Goal: Task Accomplishment & Management: Complete application form

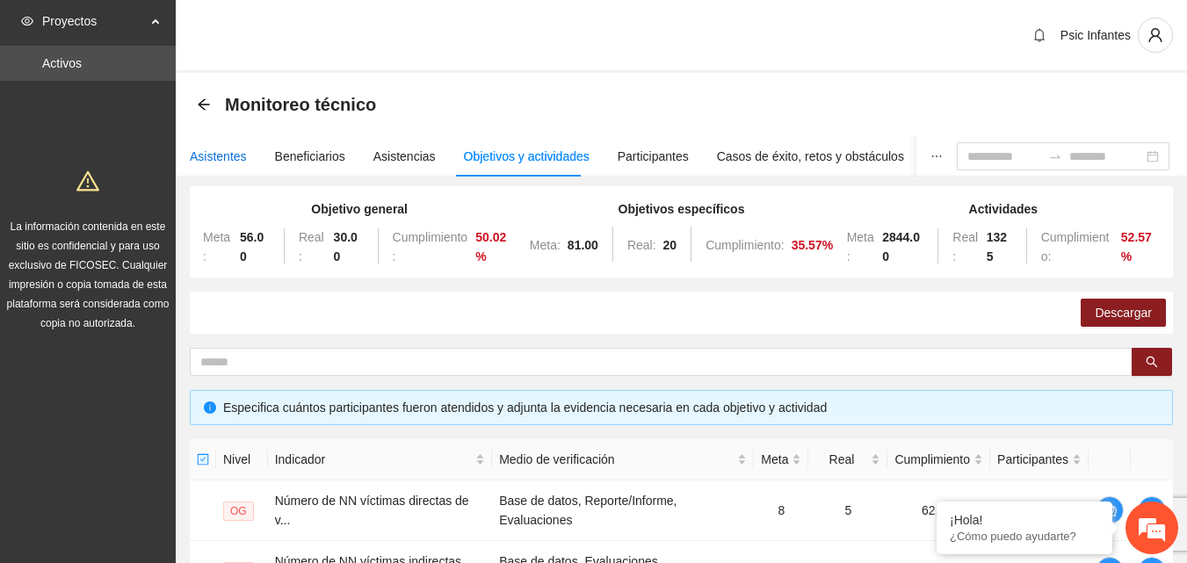
click at [220, 163] on div "Asistentes" at bounding box center [218, 156] width 57 height 19
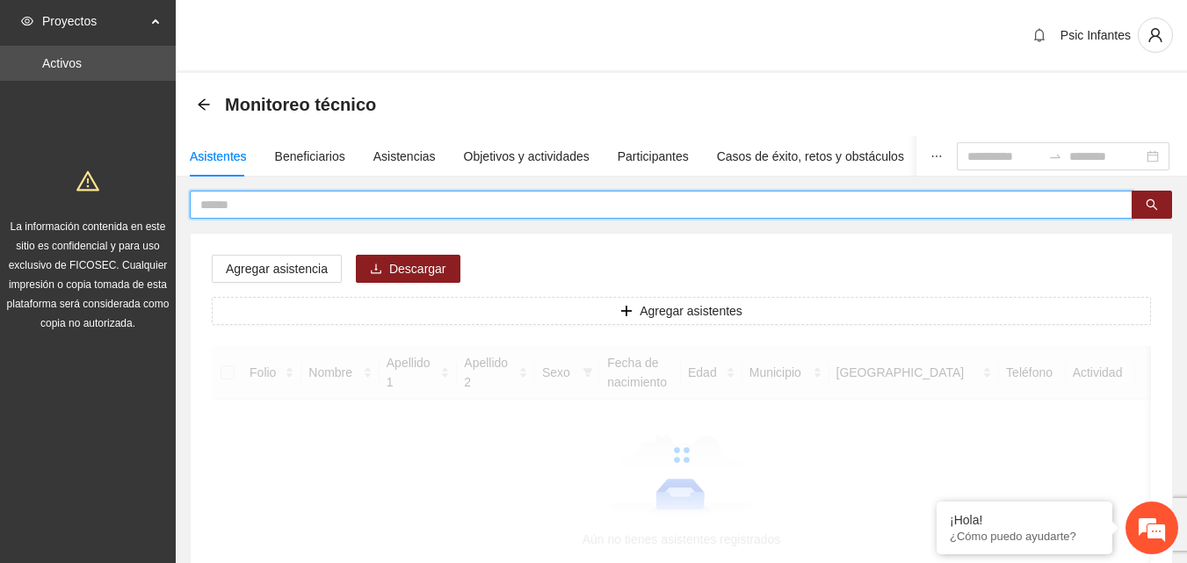
click at [304, 201] on input "text" at bounding box center [653, 204] width 907 height 19
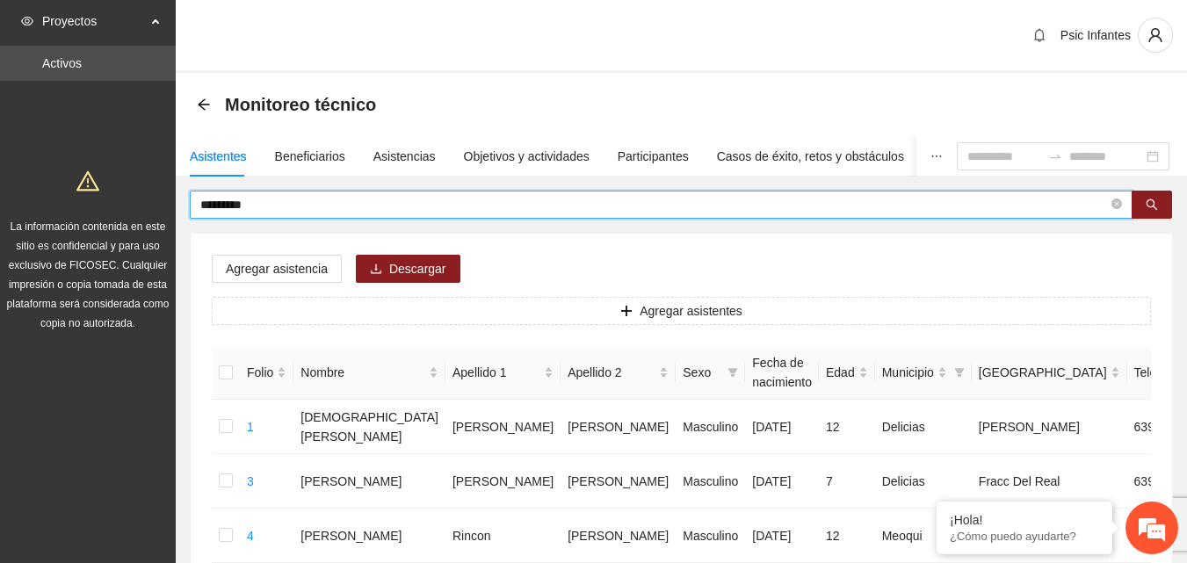
type input "*********"
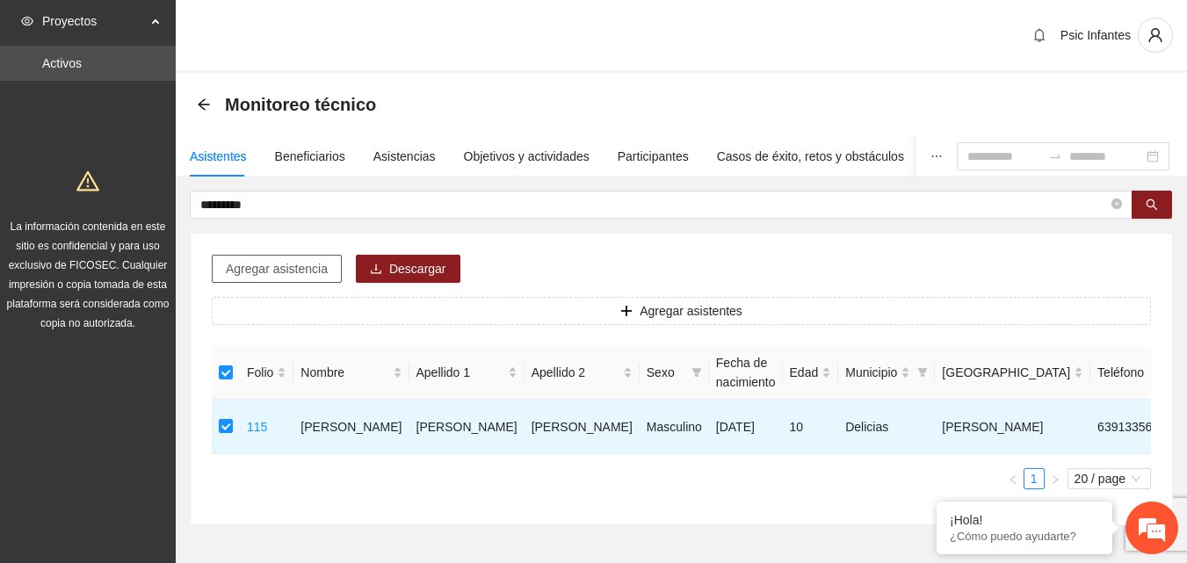
click at [302, 262] on span "Agregar asistencia" at bounding box center [277, 268] width 102 height 19
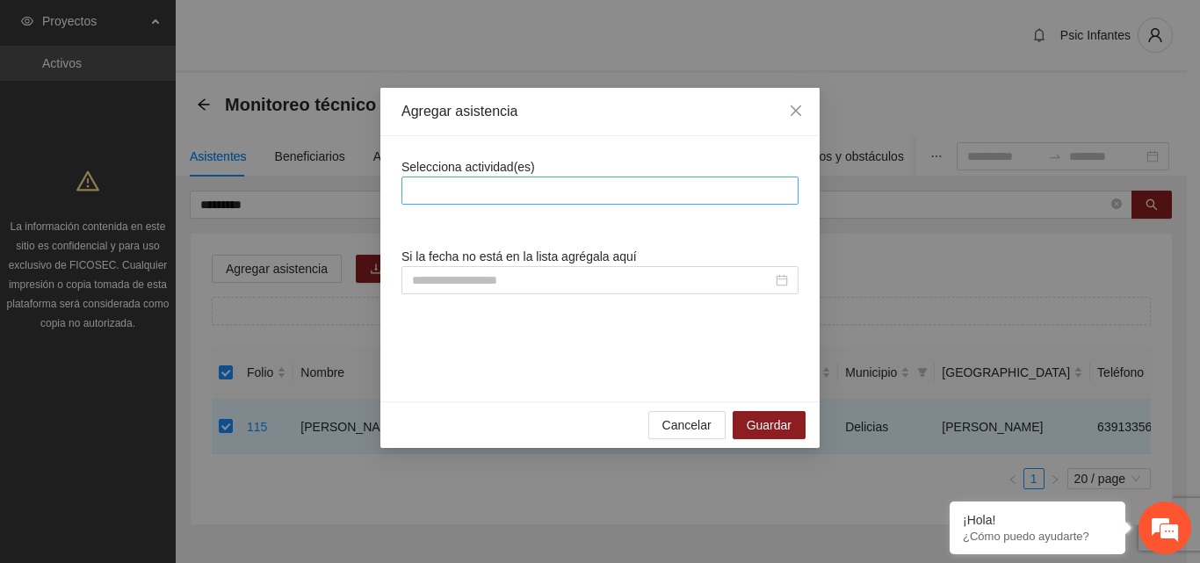
click at [542, 190] on div at bounding box center [600, 190] width 388 height 21
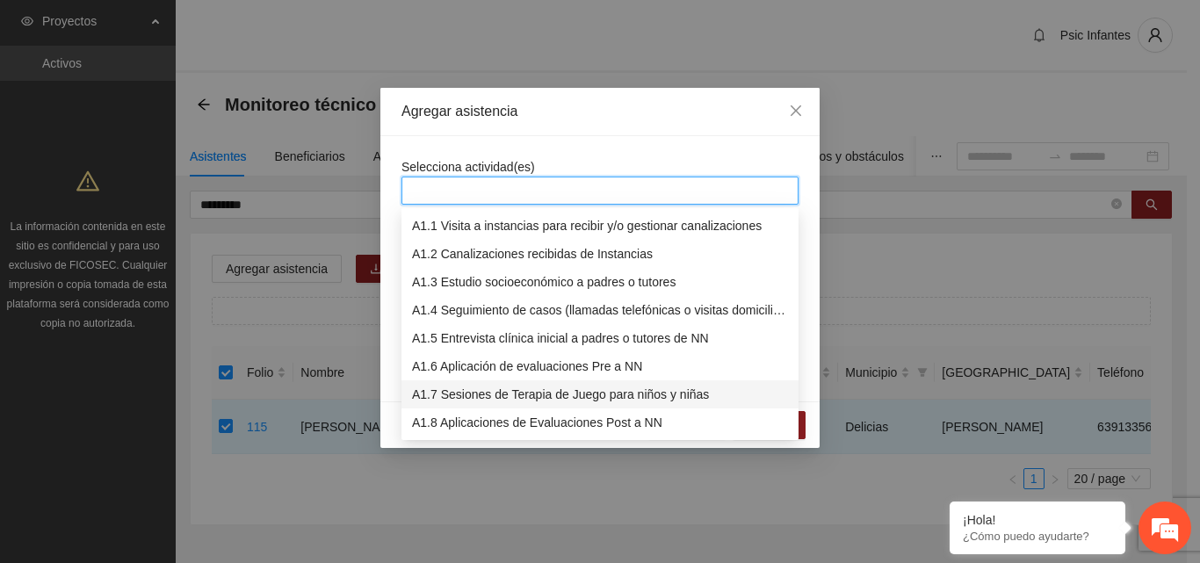
click at [499, 395] on div "A1.7 Sesiones de Terapia de Juego para niños y niñas" at bounding box center [600, 394] width 376 height 19
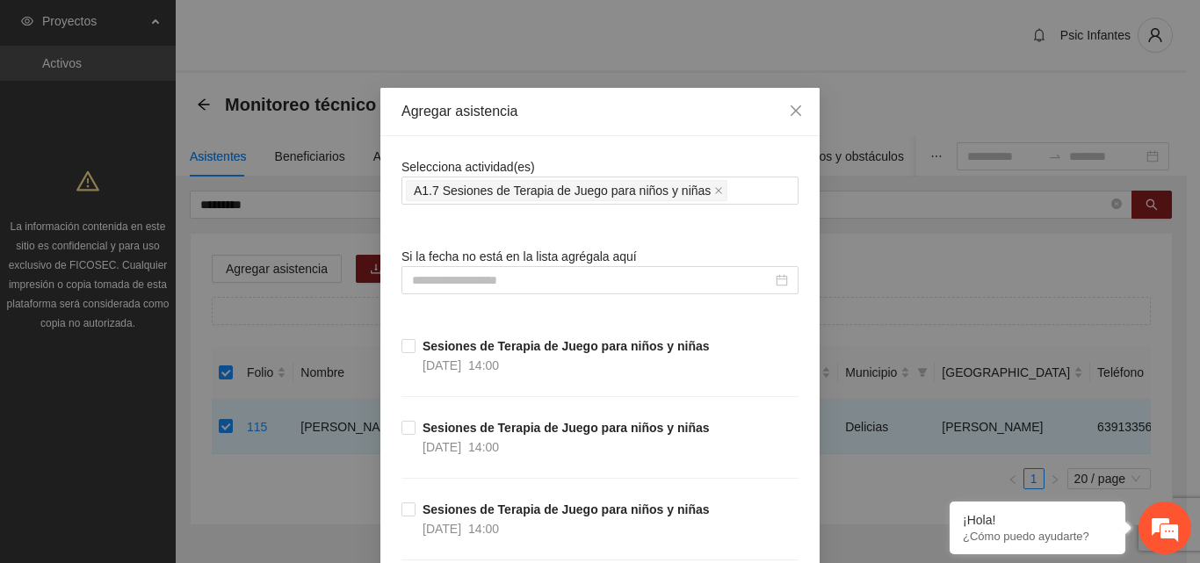
click at [593, 127] on div "Agregar asistencia" at bounding box center [599, 112] width 439 height 48
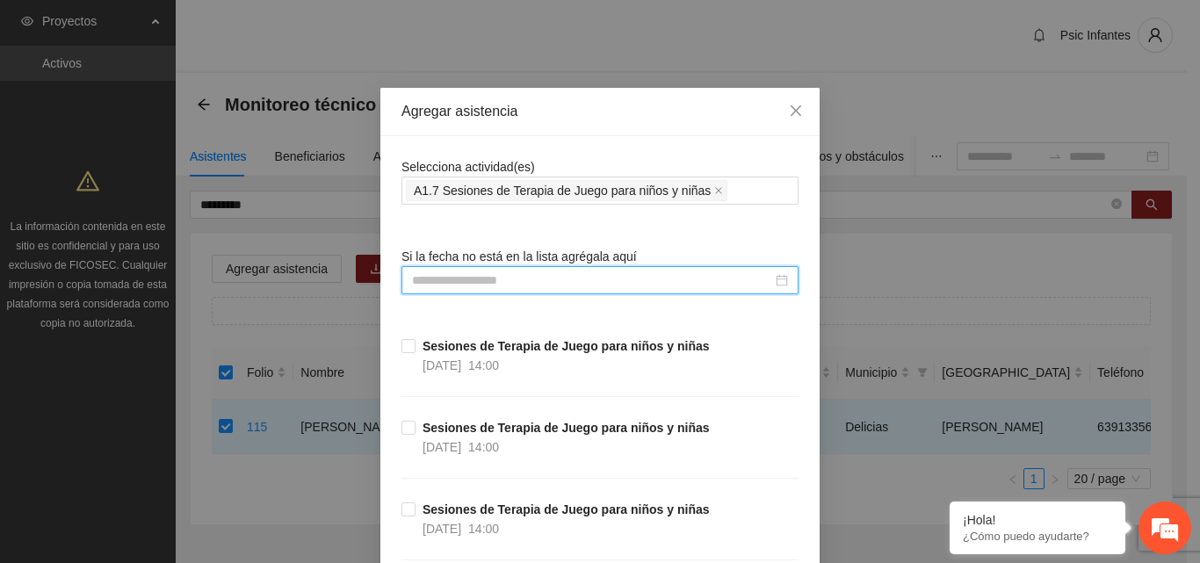
click at [546, 277] on input at bounding box center [592, 280] width 360 height 19
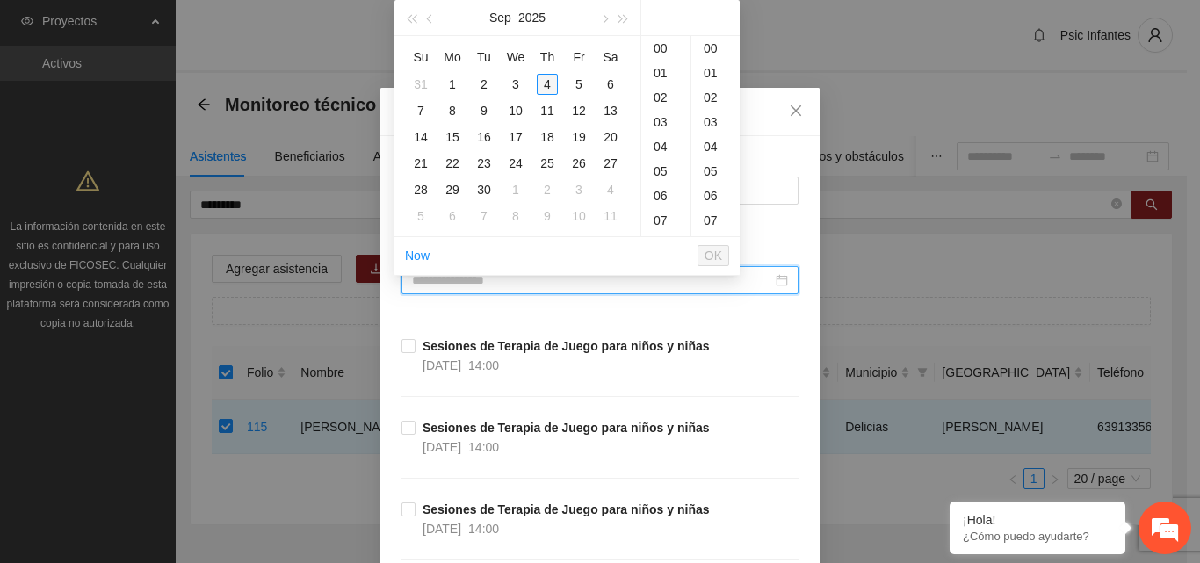
click at [546, 86] on div "4" at bounding box center [547, 84] width 21 height 21
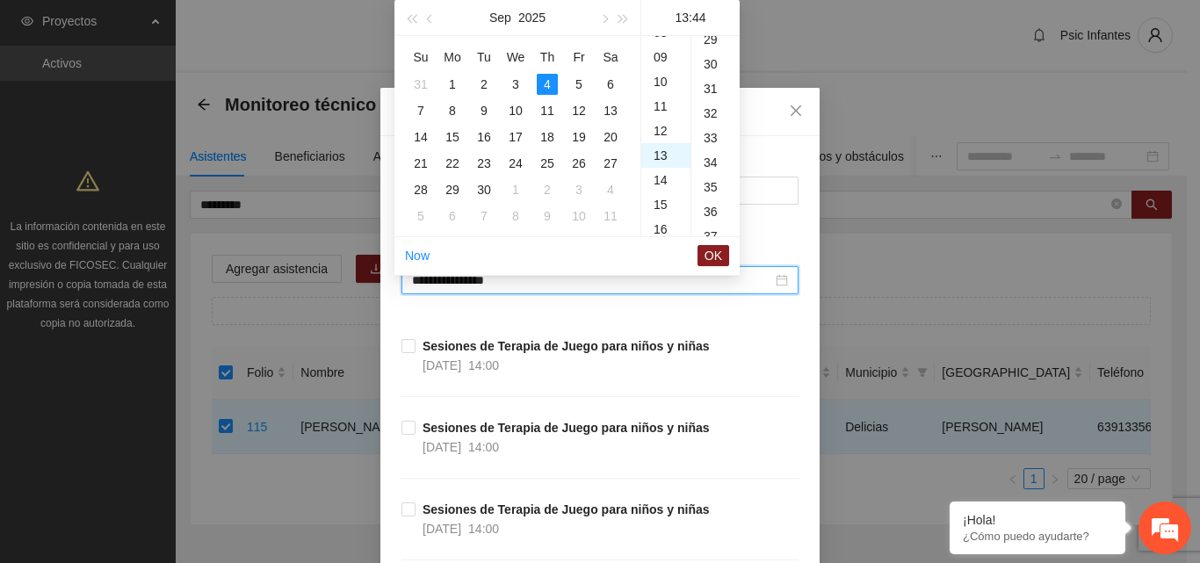
scroll to position [1082, 0]
click at [663, 68] on div "14" at bounding box center [665, 73] width 49 height 25
click at [710, 47] on div "00" at bounding box center [715, 48] width 48 height 25
type input "**********"
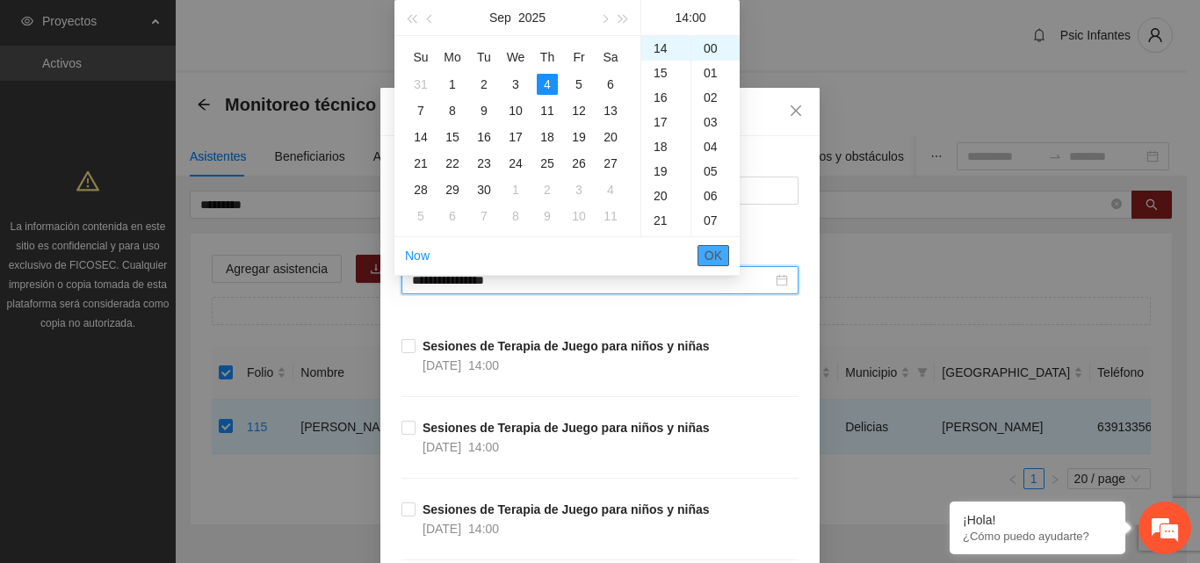
click at [715, 257] on span "OK" at bounding box center [714, 255] width 18 height 19
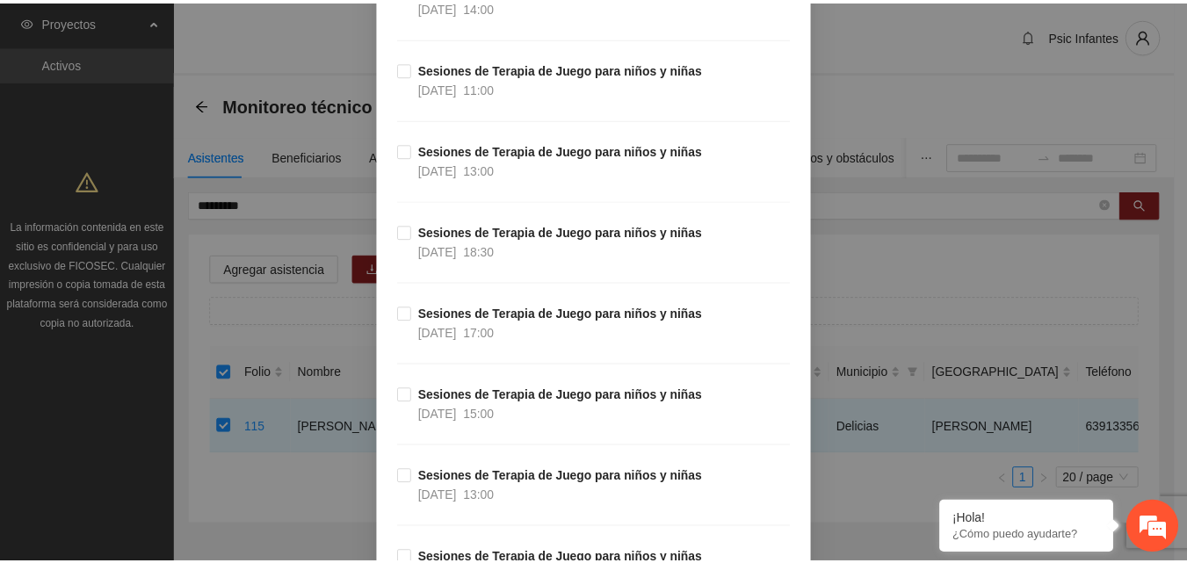
scroll to position [15346, 0]
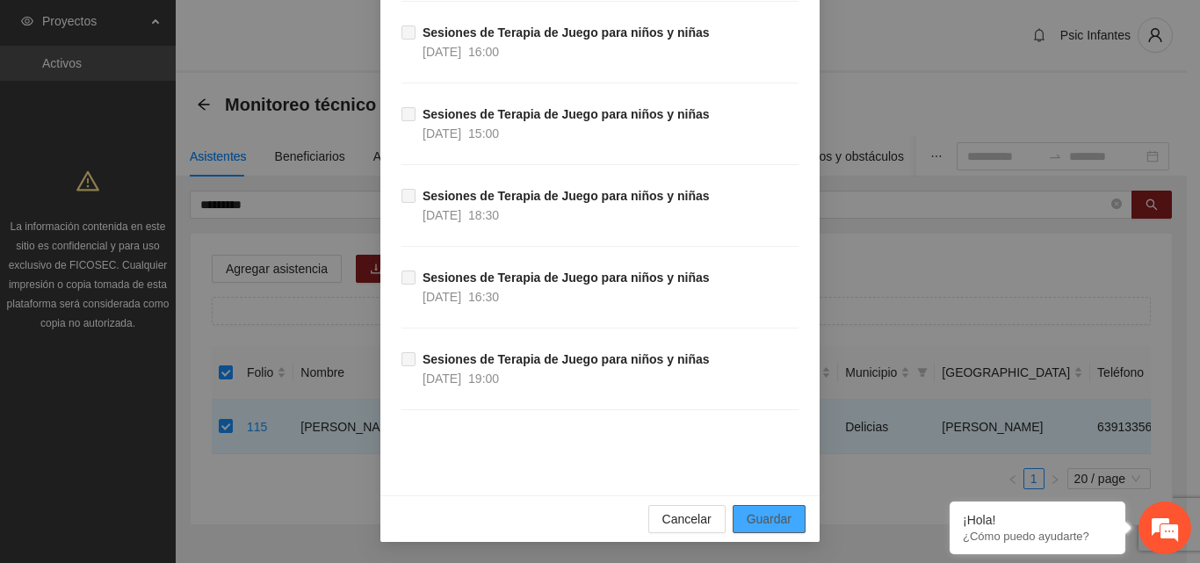
click at [775, 516] on span "Guardar" at bounding box center [769, 519] width 45 height 19
